Goal: Task Accomplishment & Management: Manage account settings

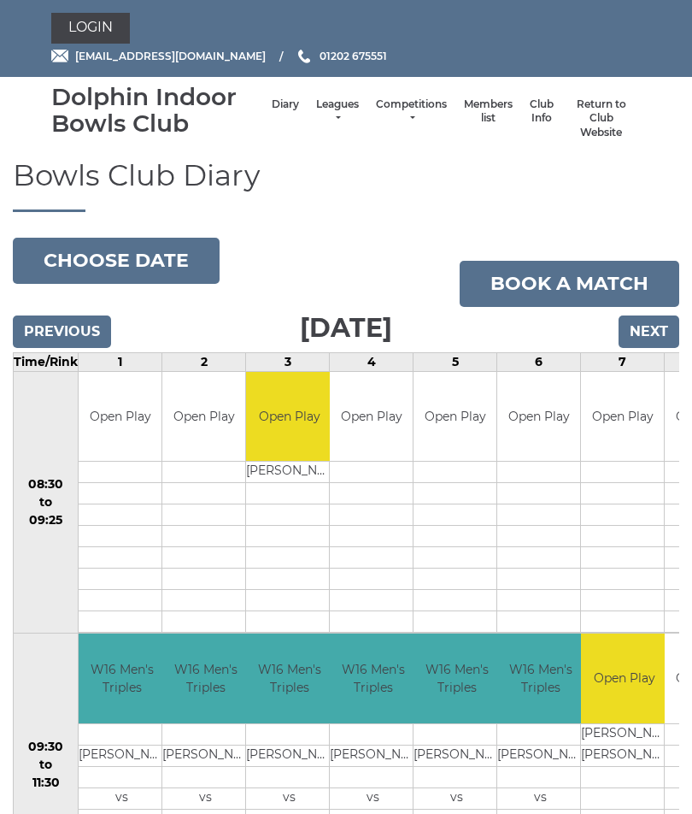
click at [279, 105] on link "Diary" at bounding box center [285, 104] width 27 height 15
click at [655, 329] on input "Next" at bounding box center [649, 331] width 61 height 32
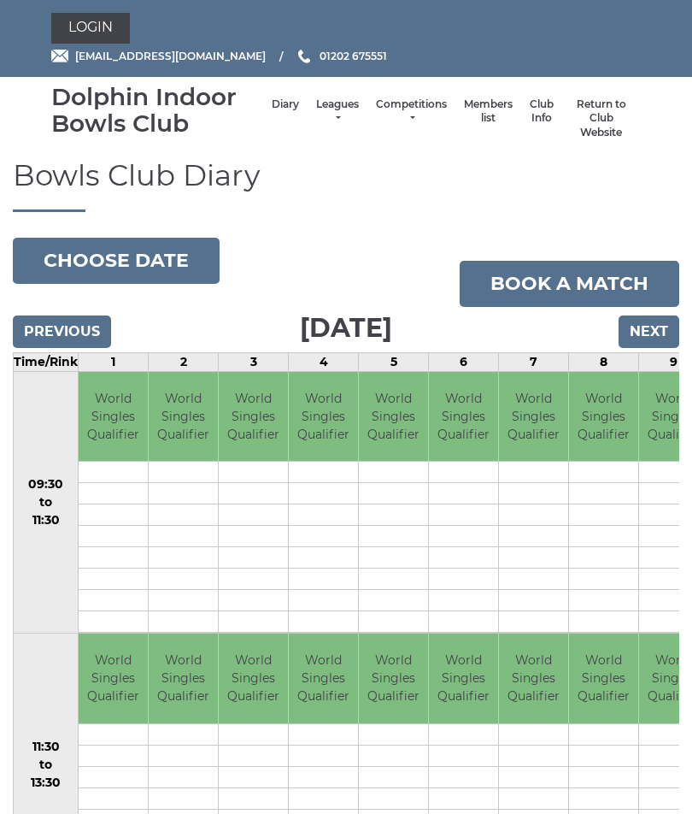
click at [474, 109] on link "Members list" at bounding box center [488, 111] width 49 height 28
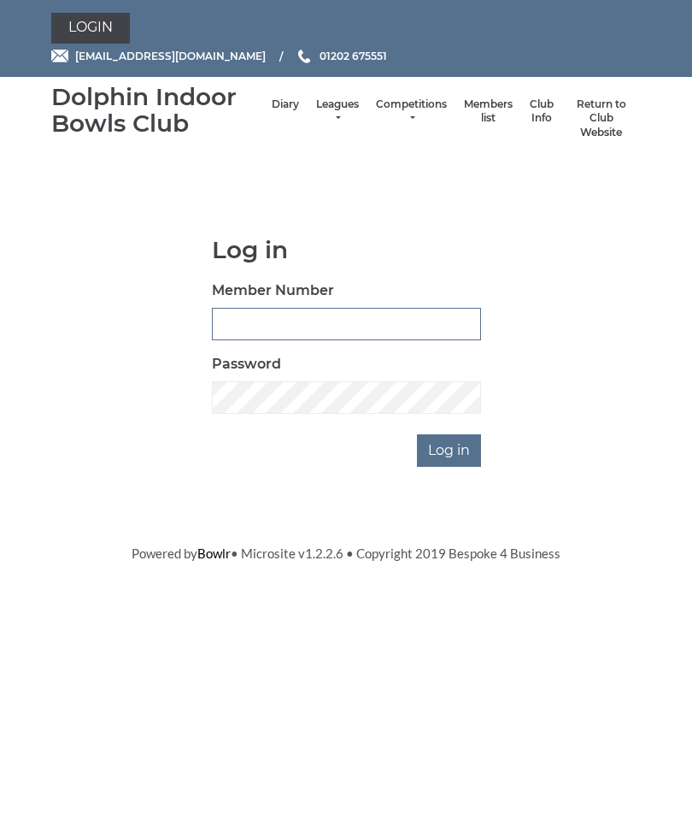
click at [315, 318] on input "Member Number" at bounding box center [346, 324] width 269 height 32
type input "dlewis2300"
click at [450, 448] on input "Log in" at bounding box center [449, 450] width 64 height 32
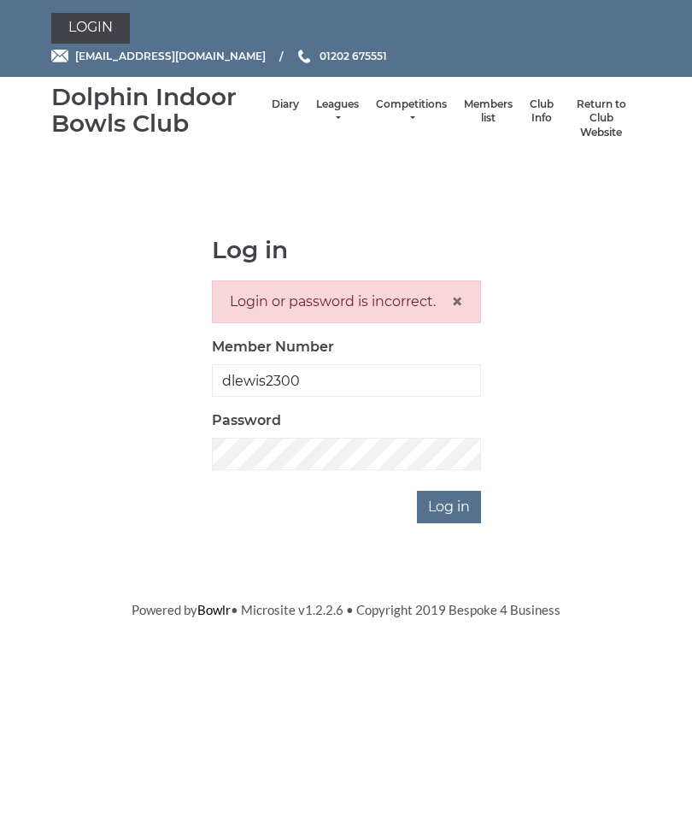
click at [461, 499] on input "Log in" at bounding box center [449, 507] width 64 height 32
click at [457, 504] on input "Log in" at bounding box center [449, 507] width 64 height 32
click at [455, 520] on input "Log in" at bounding box center [449, 507] width 64 height 32
click at [462, 511] on input "Log in" at bounding box center [449, 507] width 64 height 32
click at [462, 509] on input "Log in" at bounding box center [449, 507] width 64 height 32
